Goal: Information Seeking & Learning: Learn about a topic

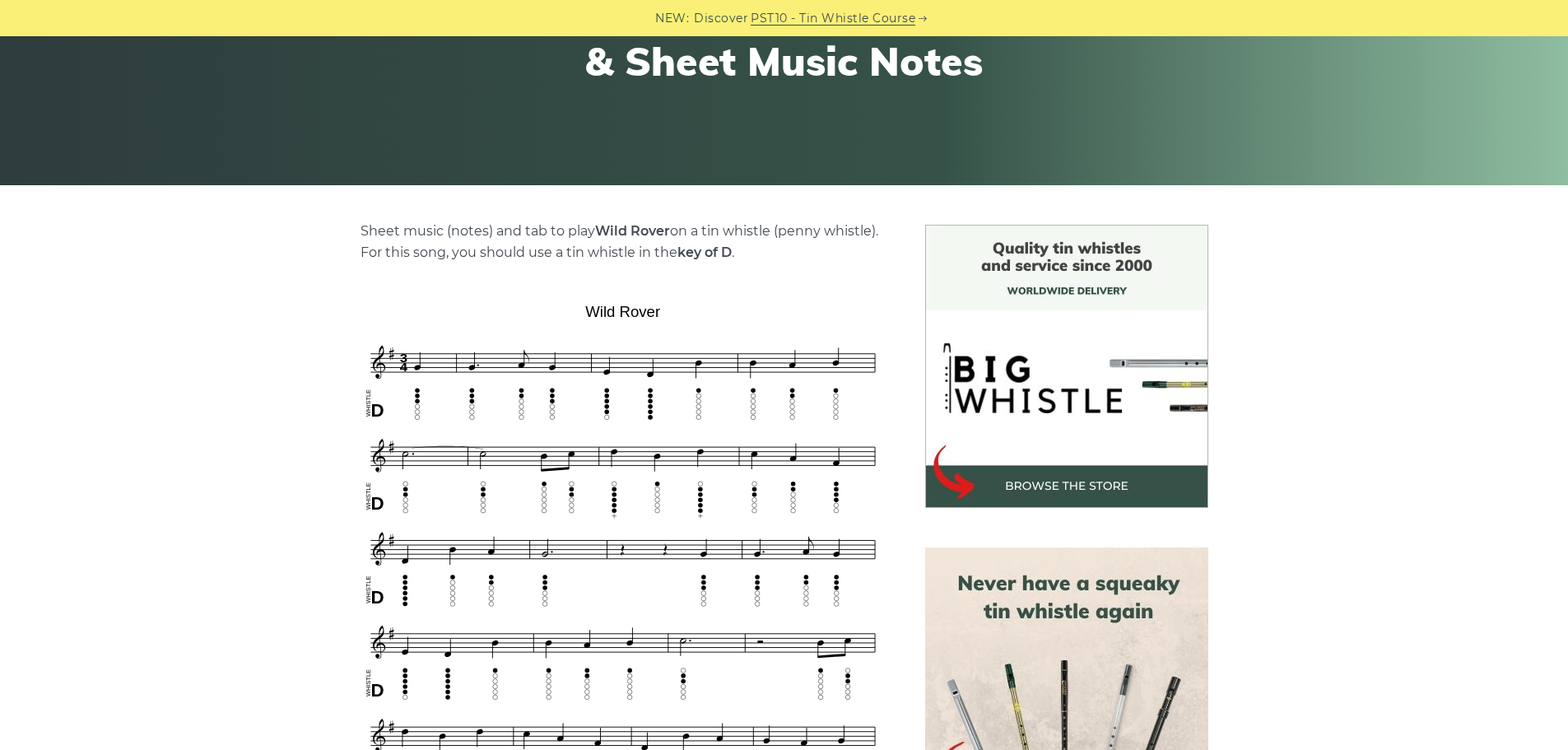
scroll to position [83, 0]
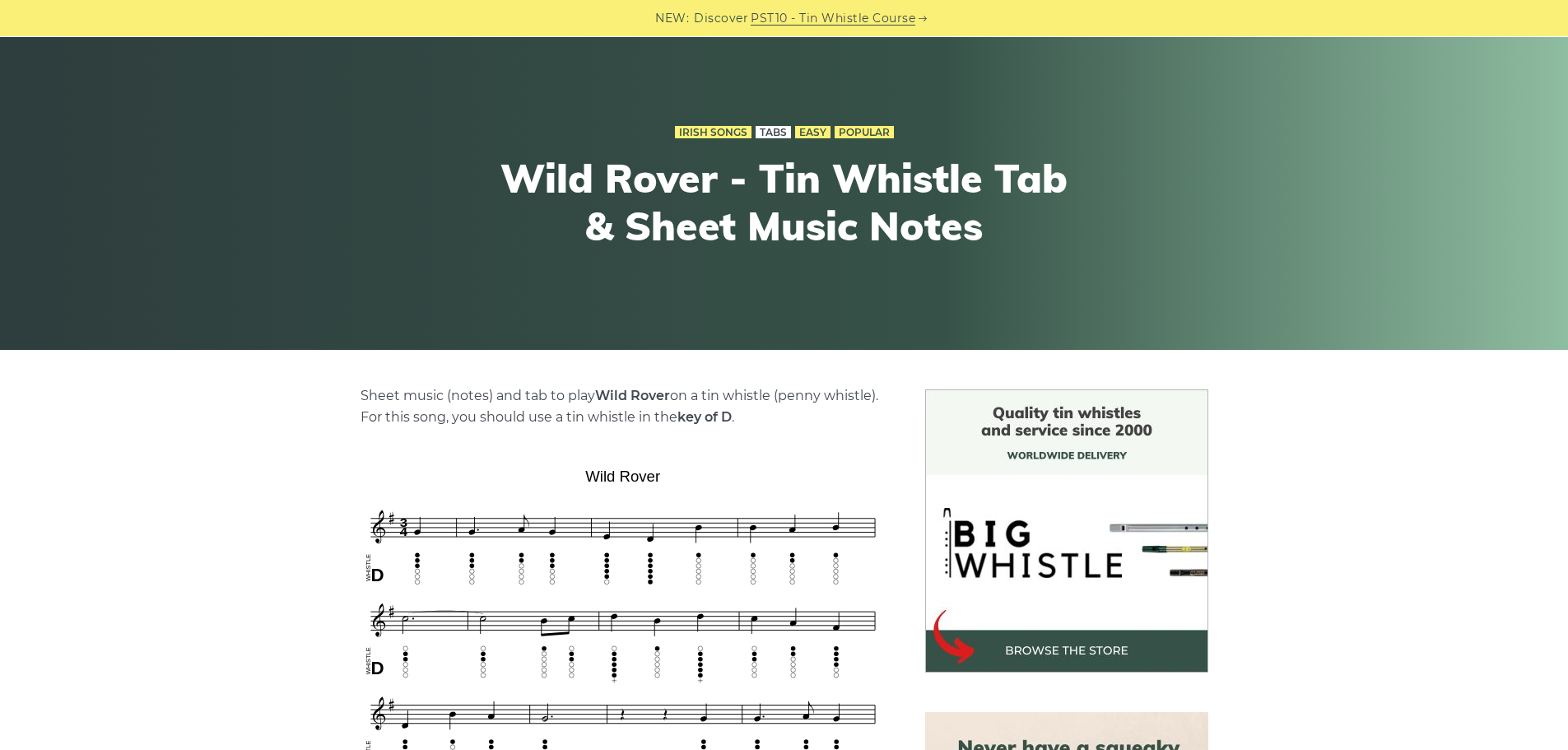
click at [762, 129] on link "Tabs" at bounding box center [774, 133] width 36 height 13
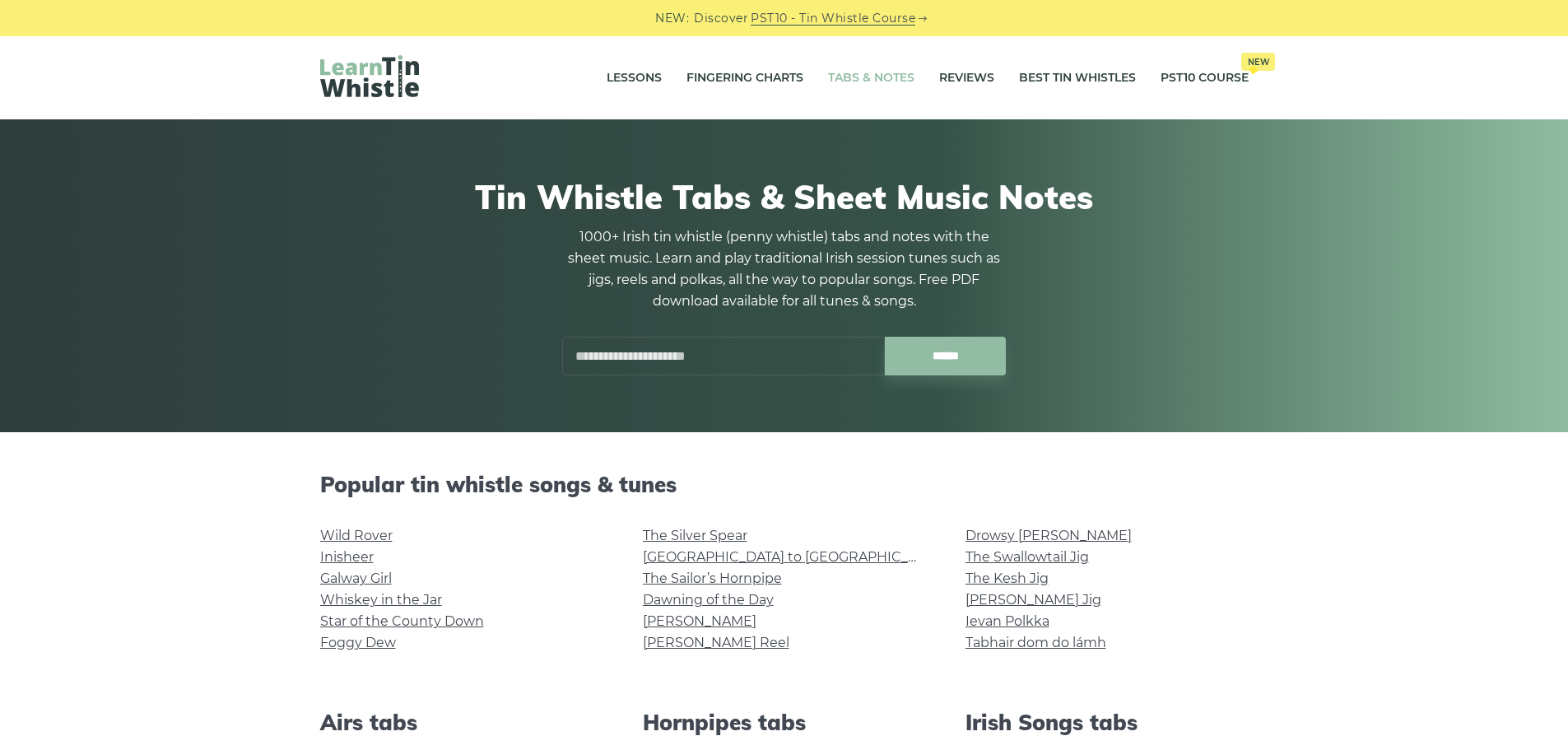
scroll to position [247, 0]
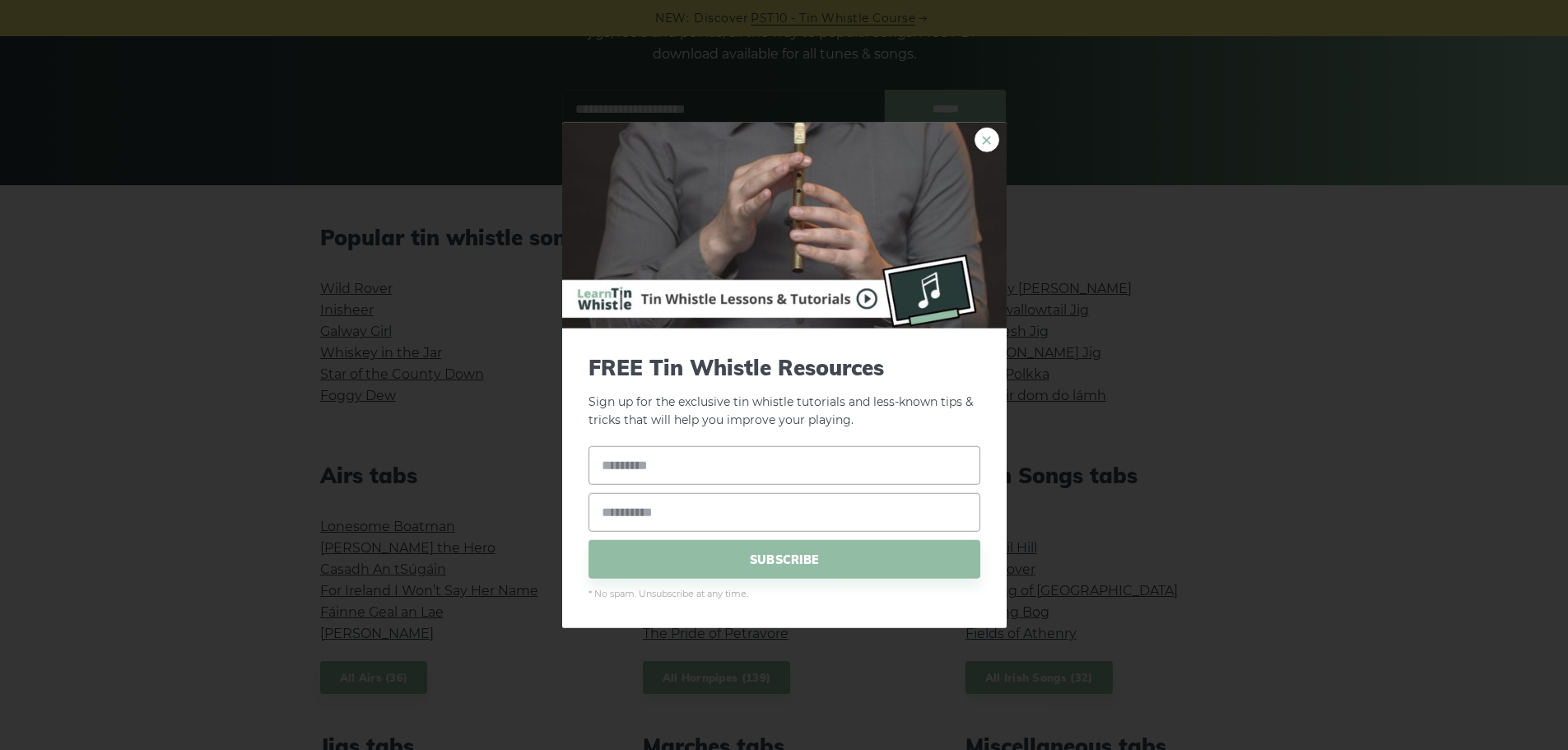
click at [985, 135] on link "×" at bounding box center [987, 139] width 24 height 24
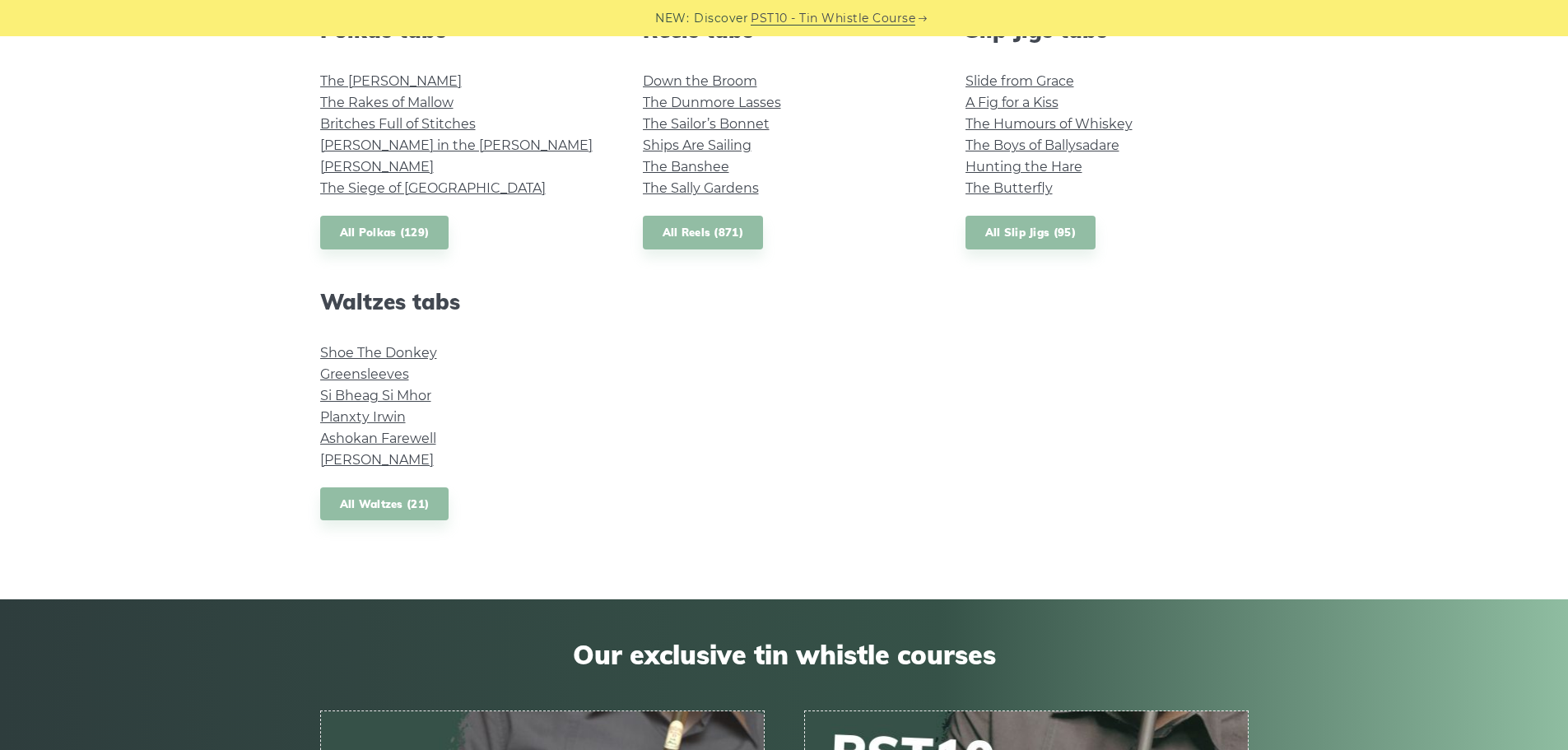
scroll to position [1317, 0]
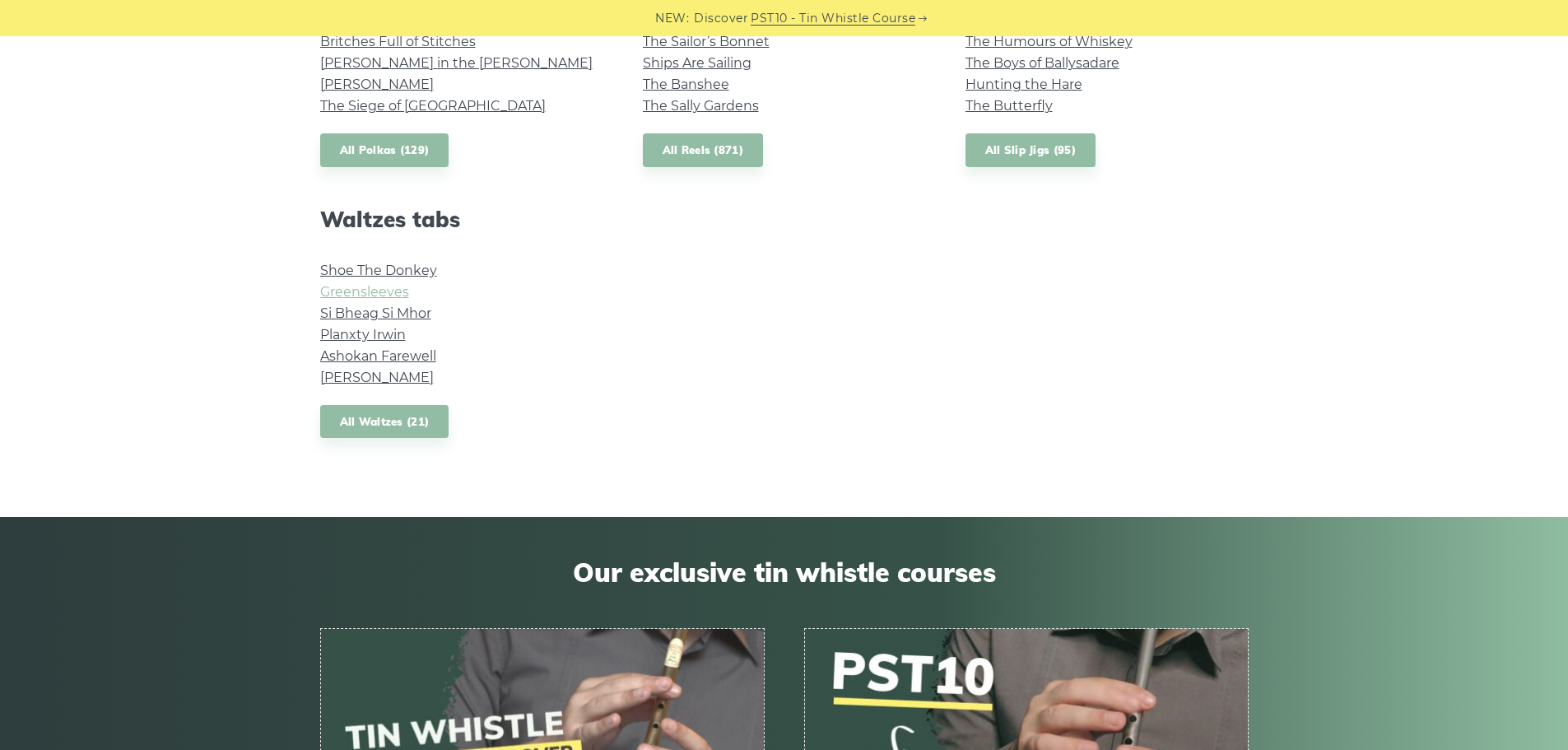
click at [386, 288] on link "Greensleeves" at bounding box center [365, 291] width 89 height 16
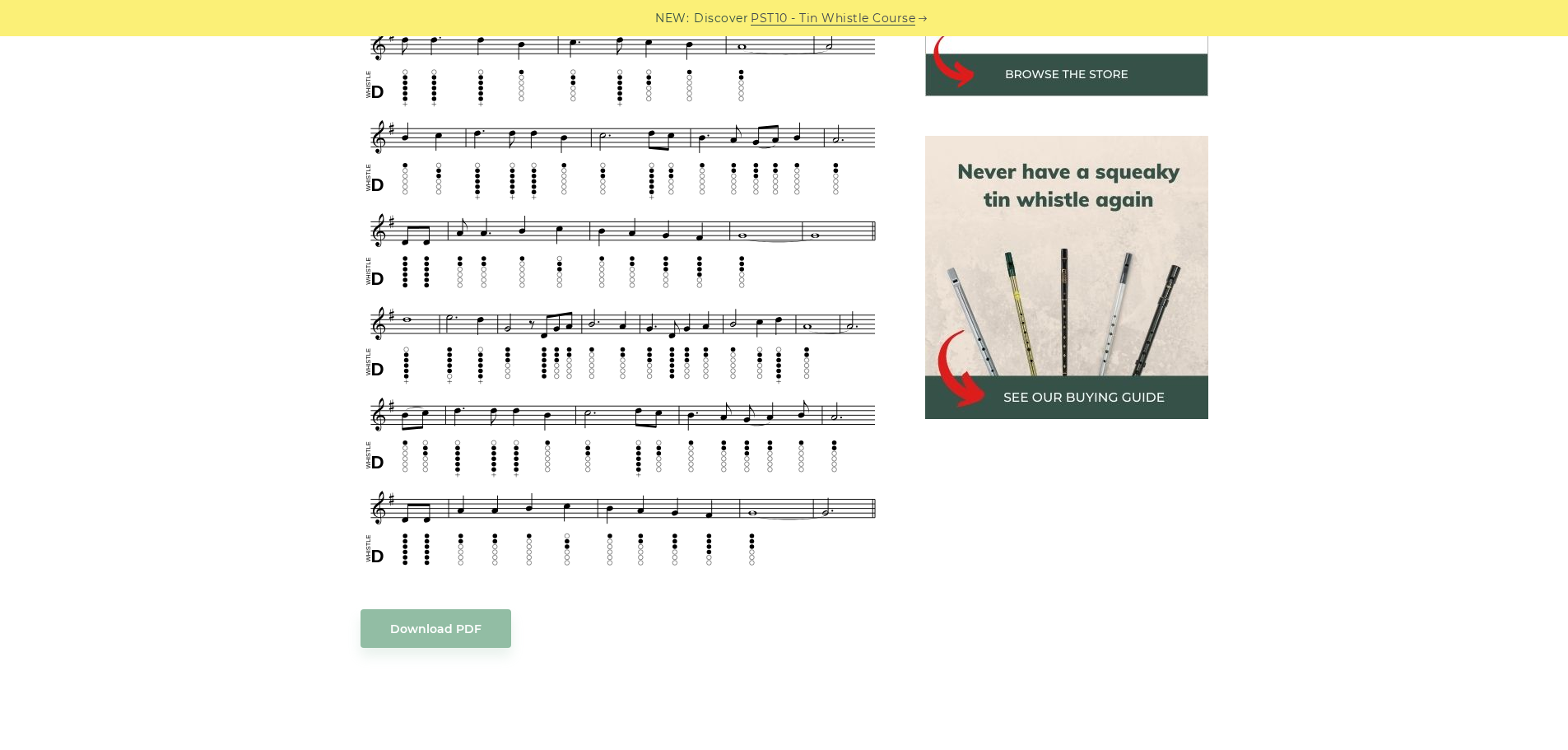
scroll to position [576, 0]
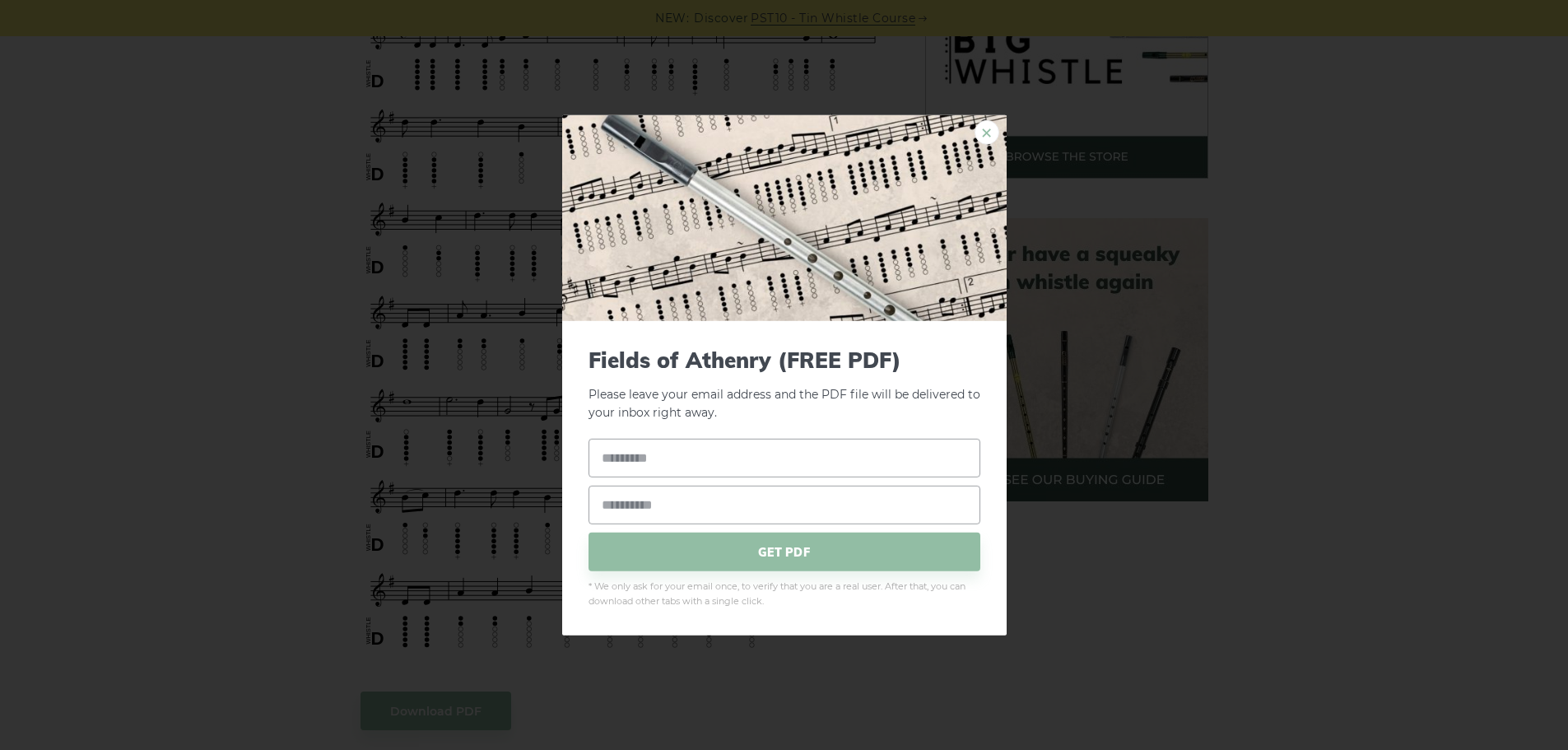
click at [985, 126] on link "×" at bounding box center [987, 132] width 24 height 24
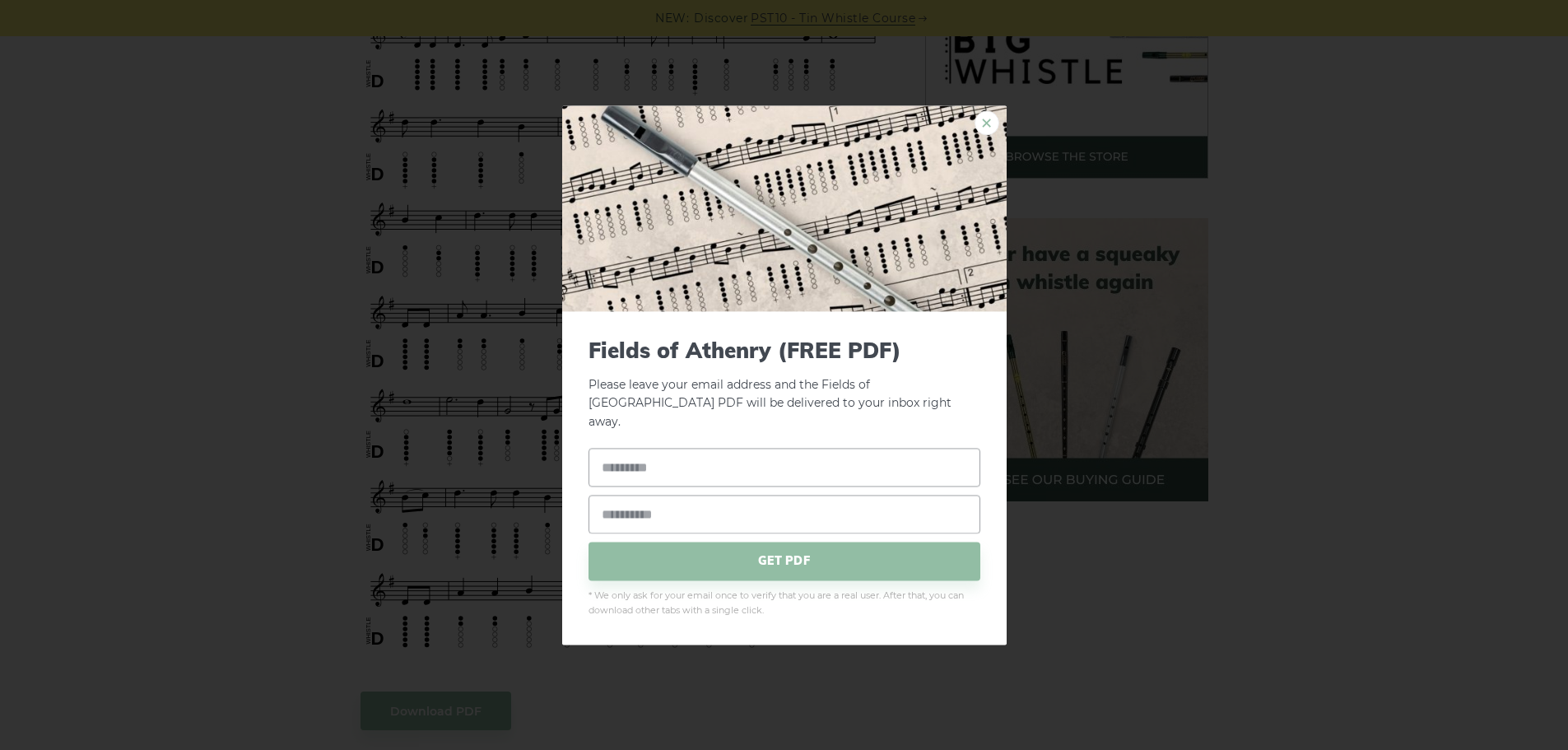
click at [991, 135] on link "×" at bounding box center [987, 122] width 24 height 24
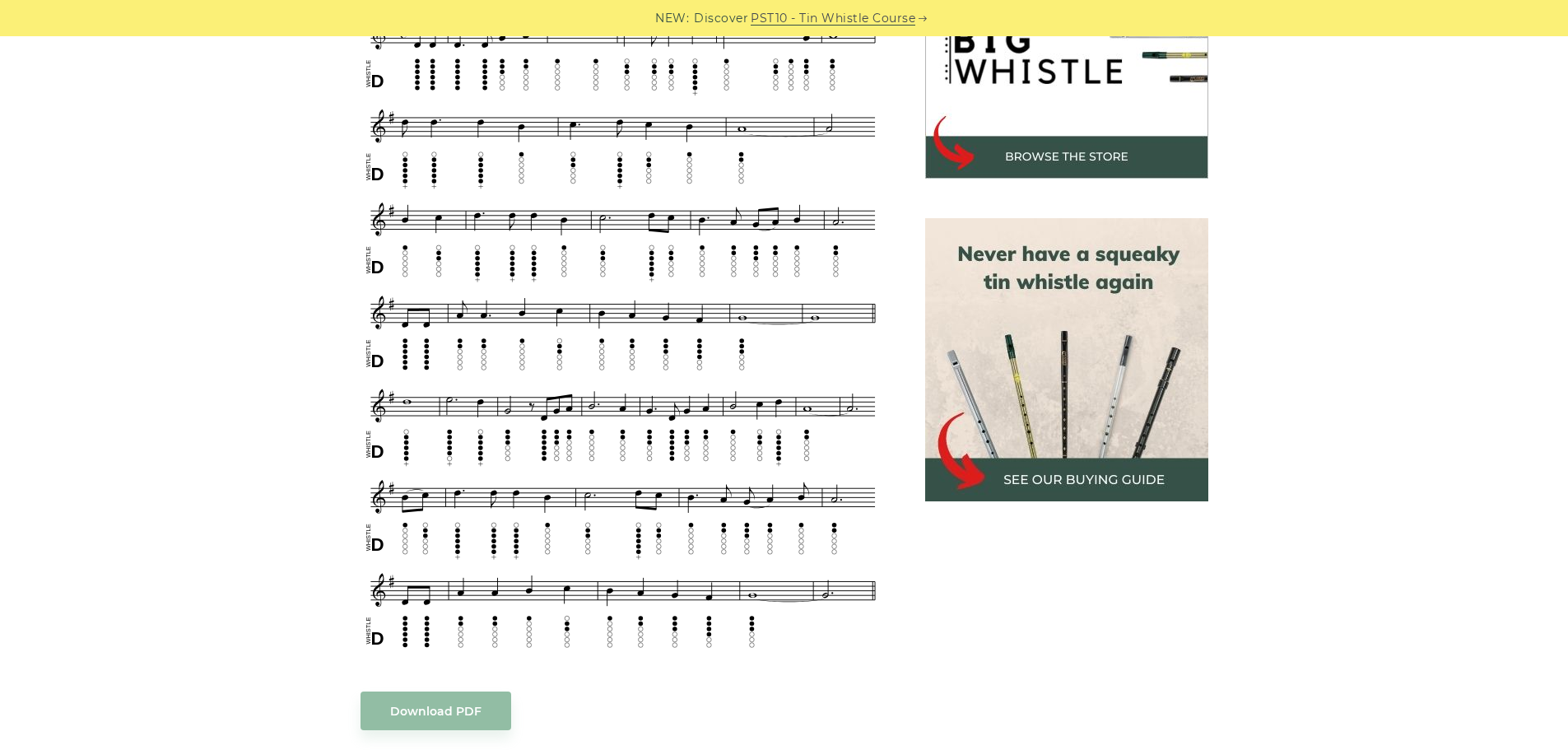
scroll to position [412, 0]
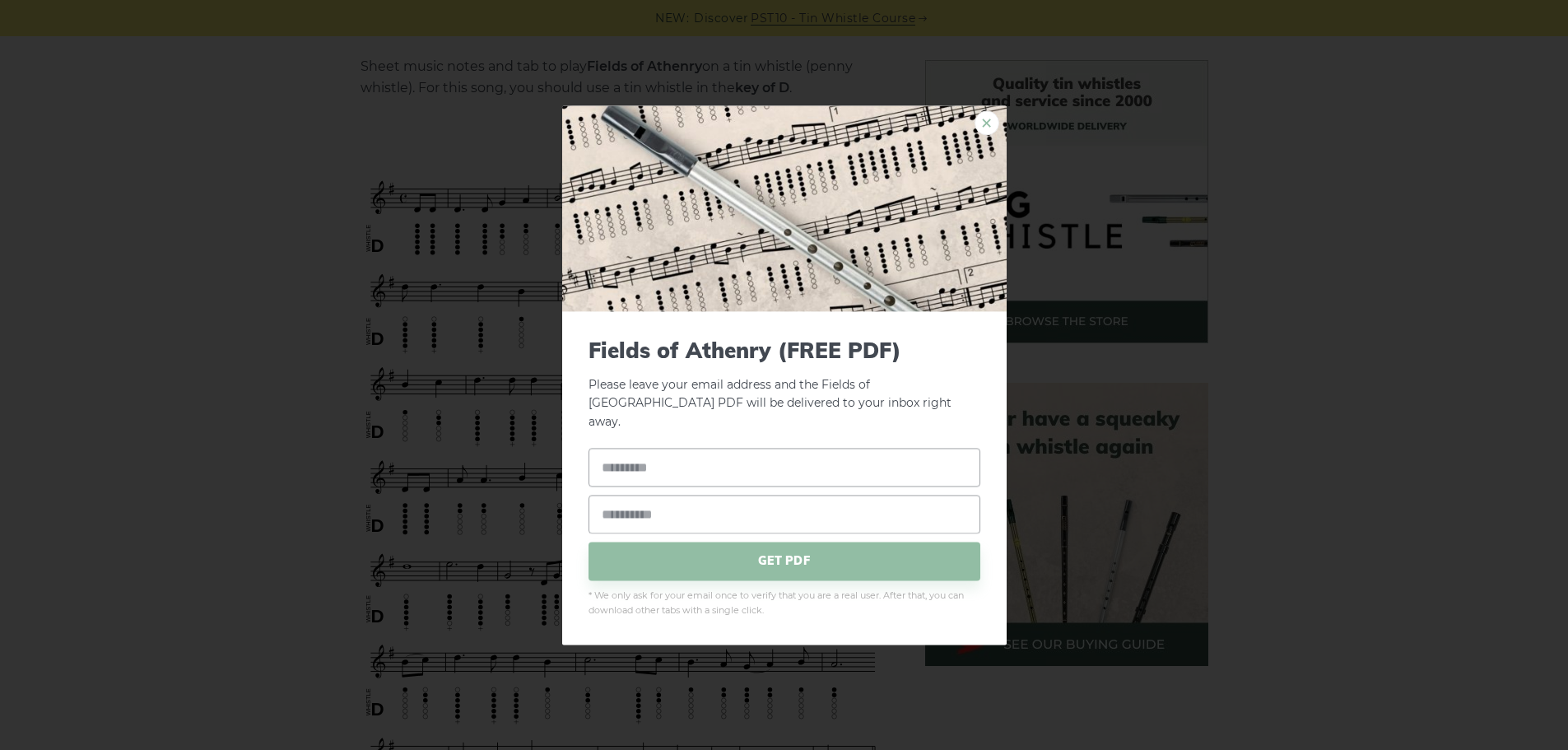
click at [985, 124] on link "×" at bounding box center [987, 122] width 24 height 24
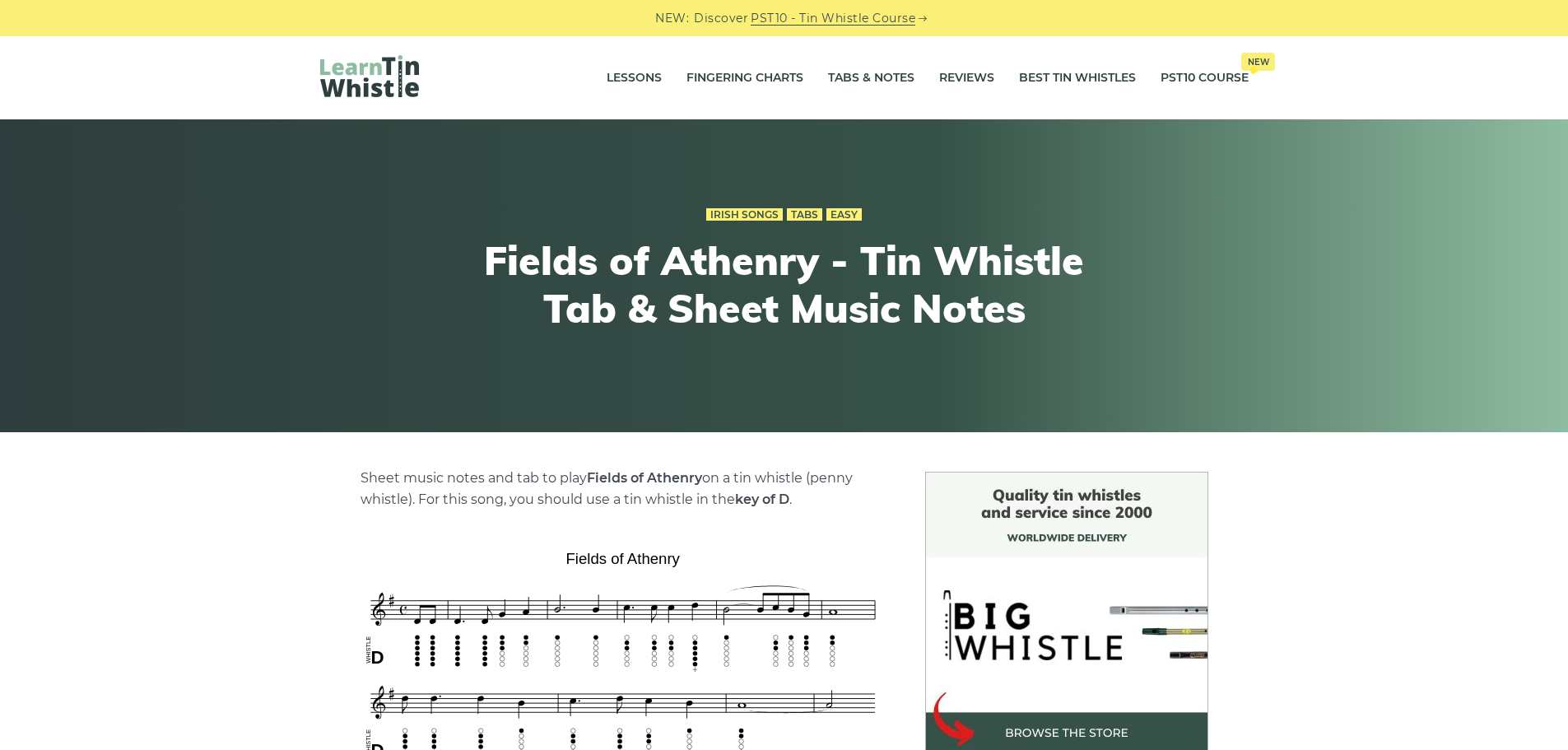
scroll to position [83, 0]
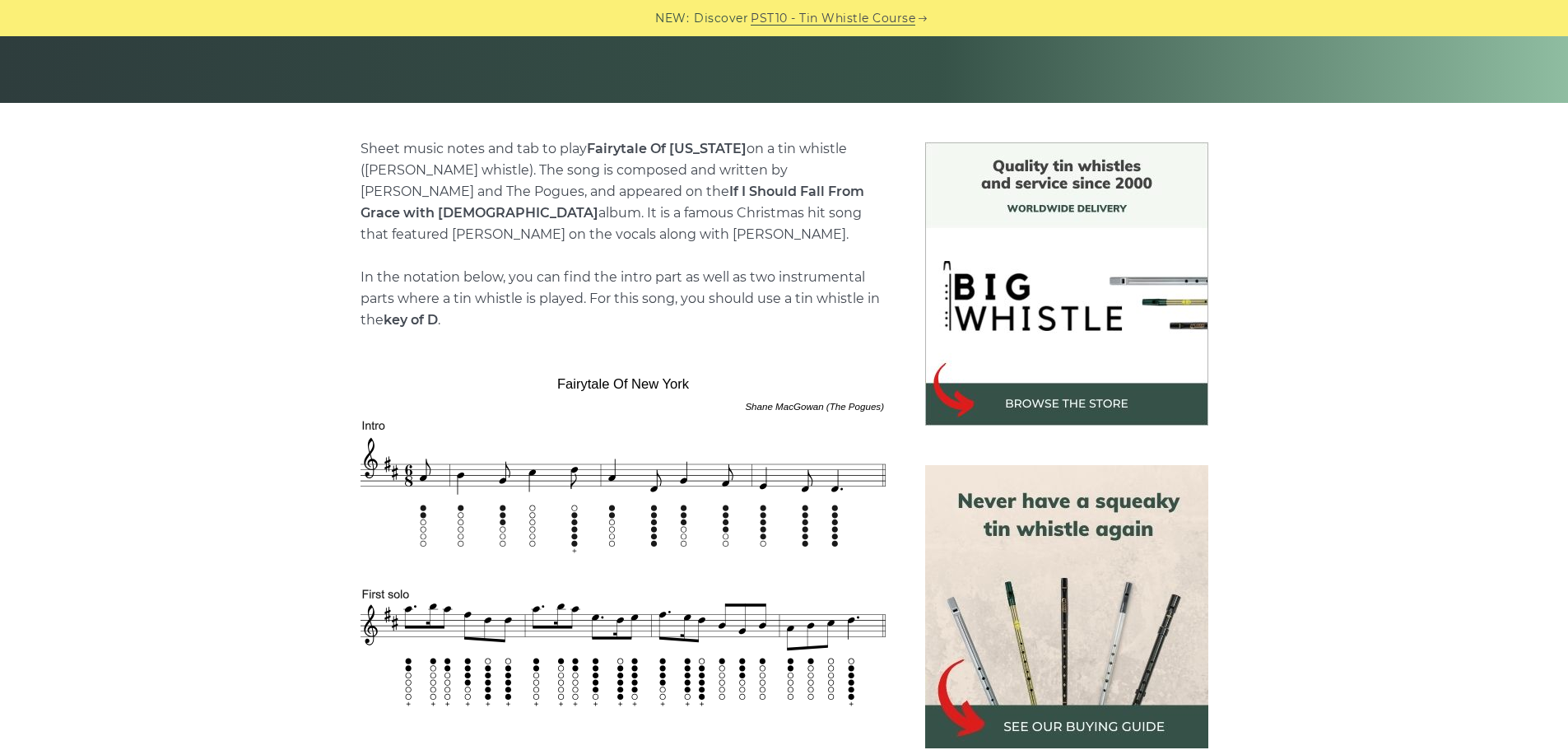
scroll to position [412, 0]
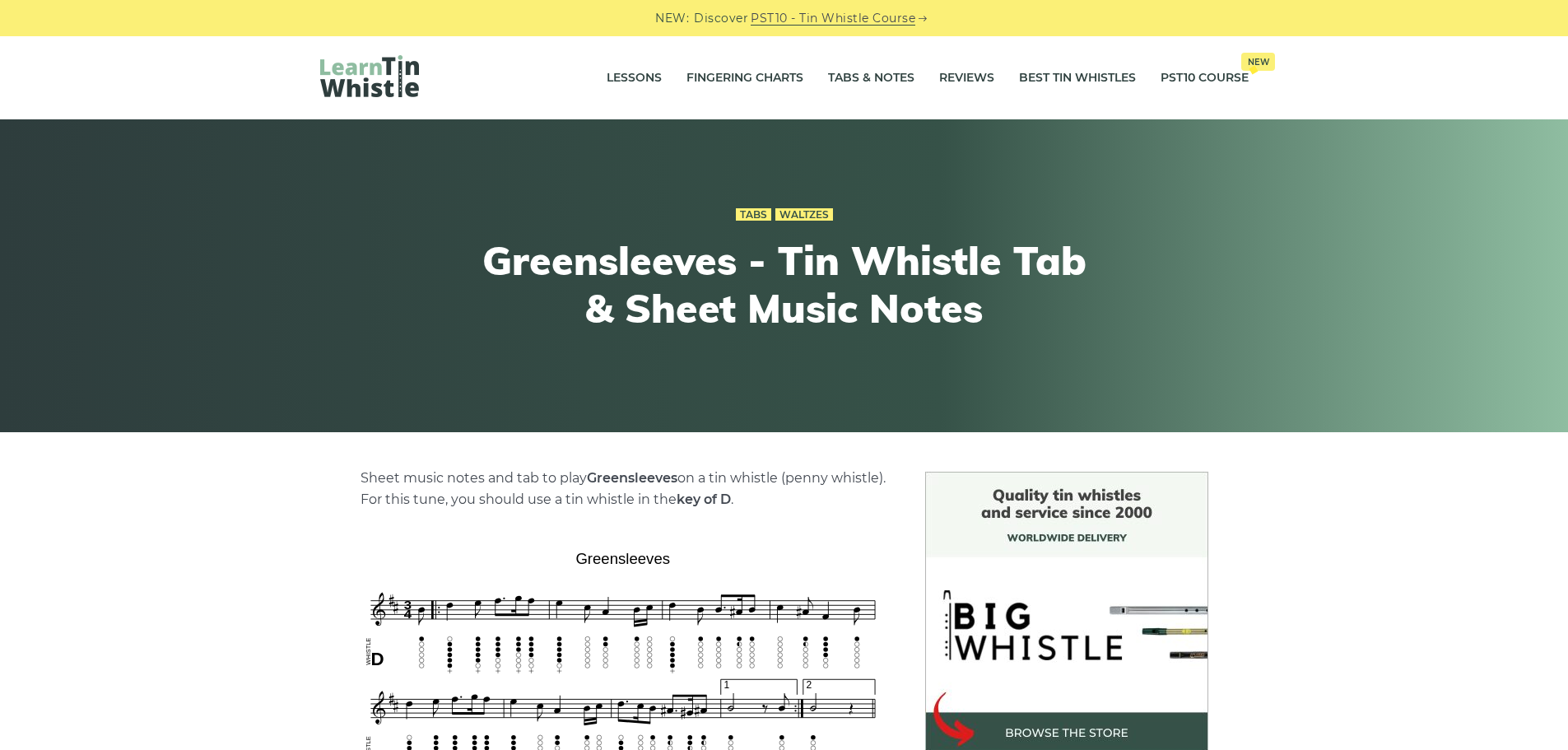
scroll to position [164, 0]
